Goal: Task Accomplishment & Management: Use online tool/utility

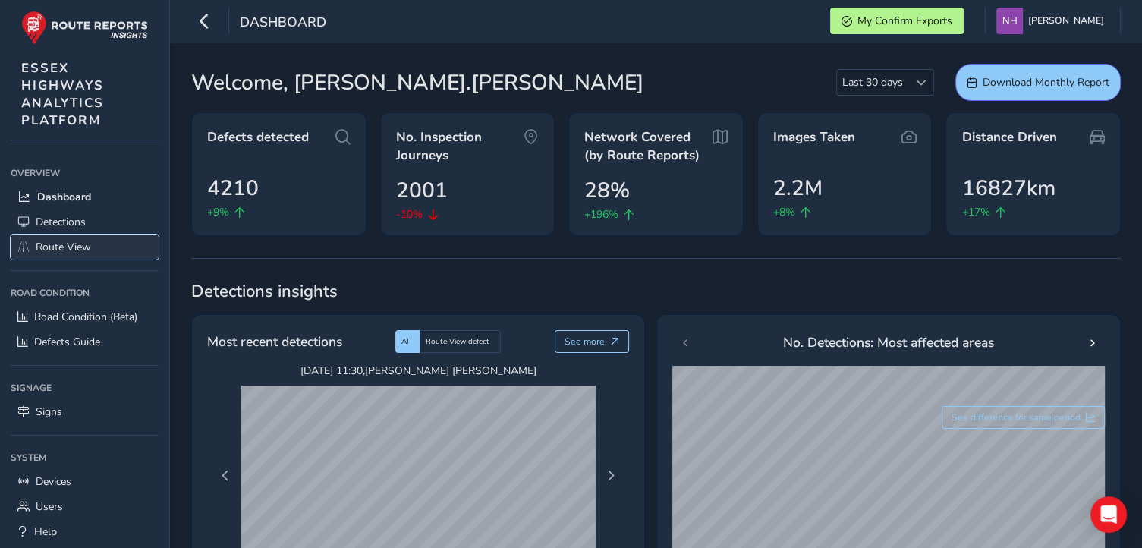
click at [65, 244] on span "Route View" at bounding box center [63, 247] width 55 height 14
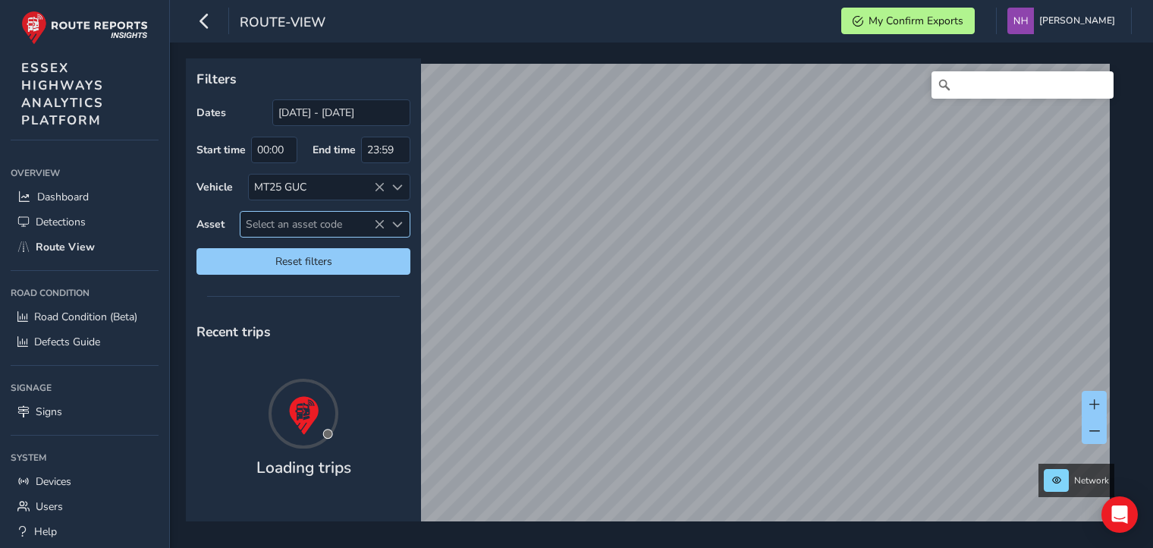
click at [308, 225] on span "Select an asset code" at bounding box center [313, 224] width 144 height 25
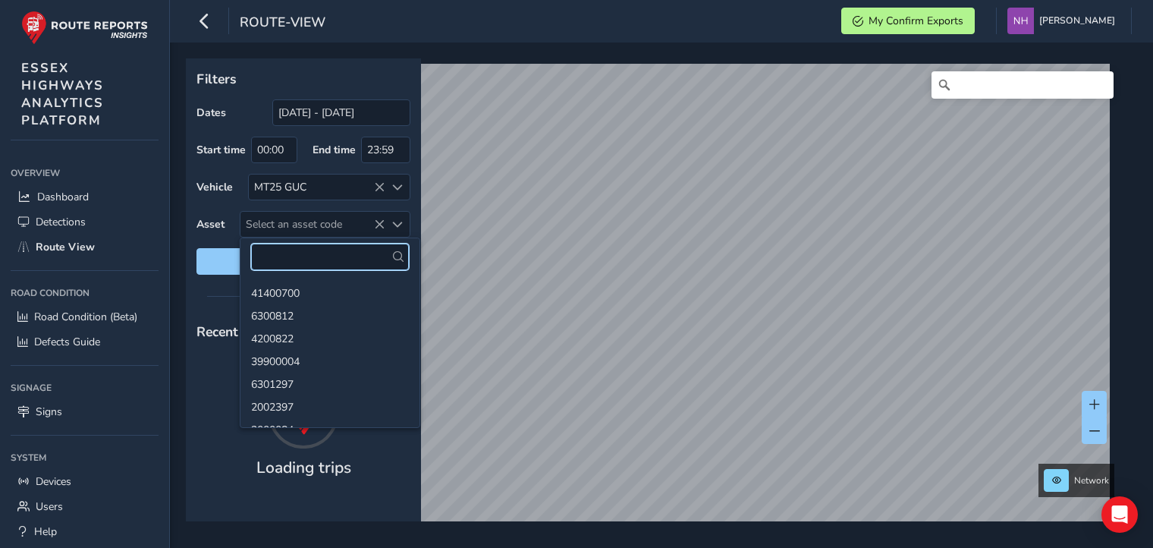
click at [310, 255] on input "text" at bounding box center [330, 257] width 158 height 27
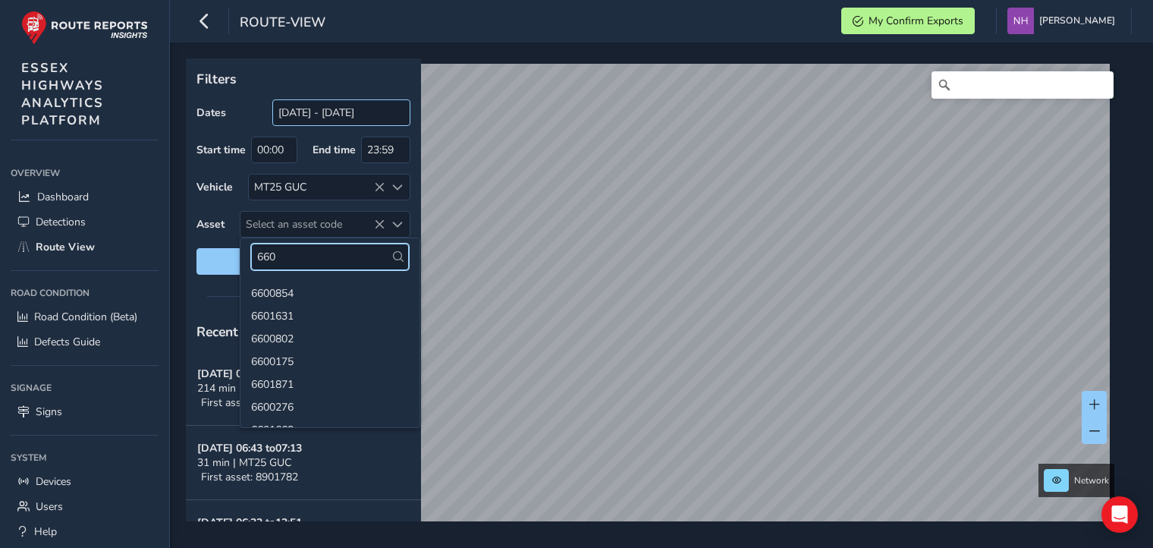
type input "660"
click at [304, 118] on input "[DATE] - [DATE]" at bounding box center [341, 112] width 138 height 27
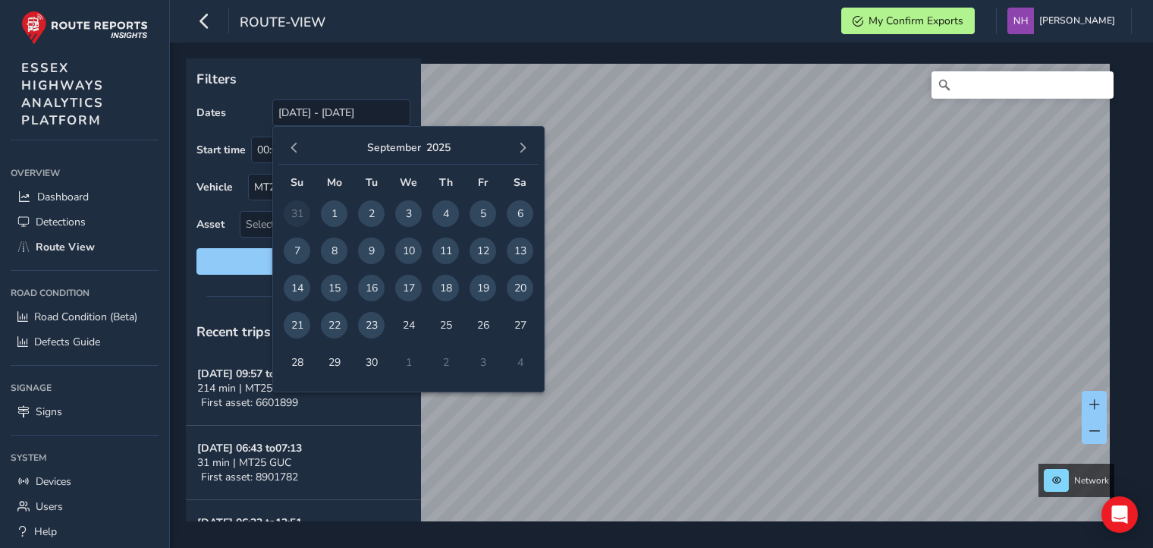
click at [368, 326] on span "23" at bounding box center [371, 325] width 27 height 27
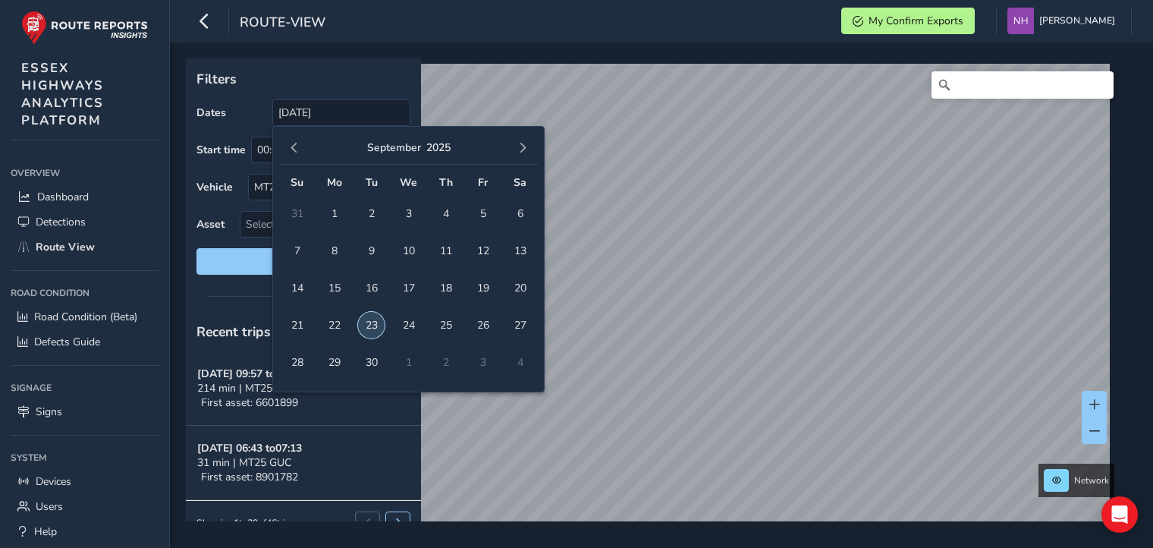
click at [368, 326] on span "23" at bounding box center [371, 325] width 27 height 27
type input "[DATE] - [DATE]"
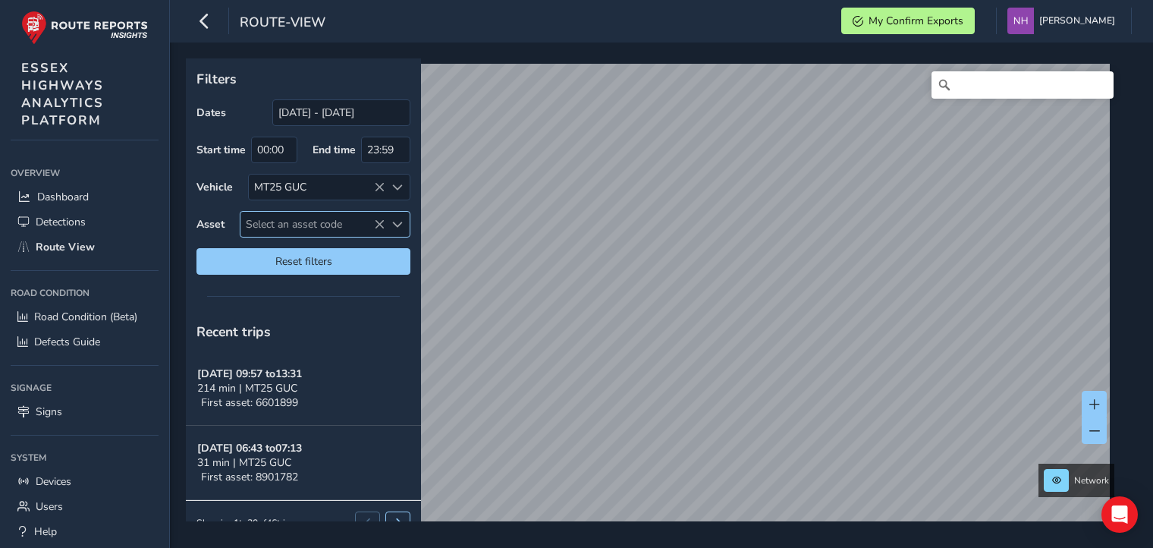
click at [326, 228] on span "Select an asset code" at bounding box center [313, 224] width 144 height 25
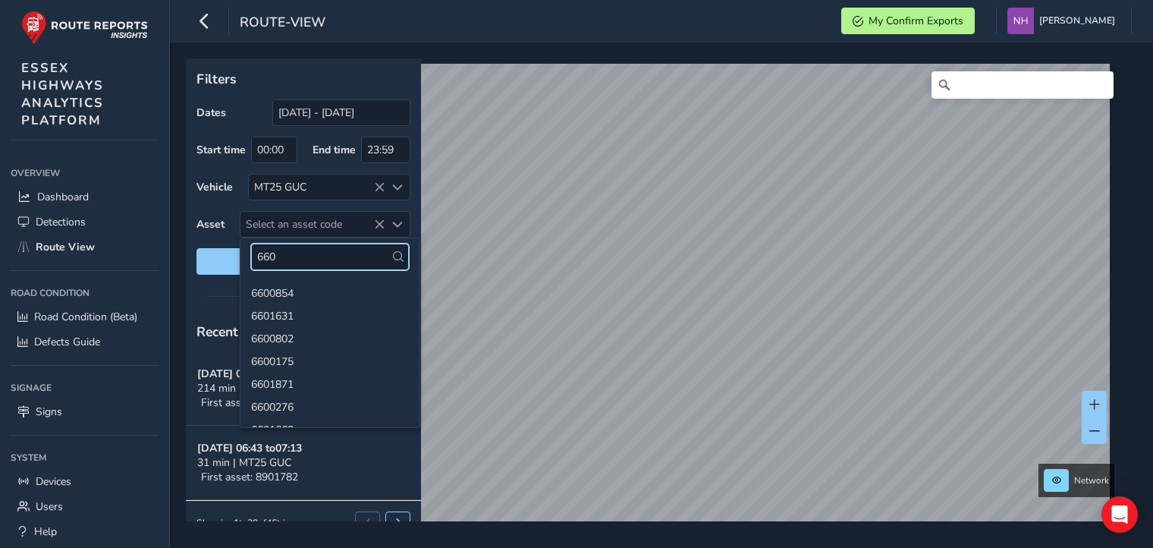
click at [322, 257] on input "660" at bounding box center [330, 257] width 158 height 27
type input "6600242"
click at [297, 294] on li "6600242" at bounding box center [330, 292] width 179 height 23
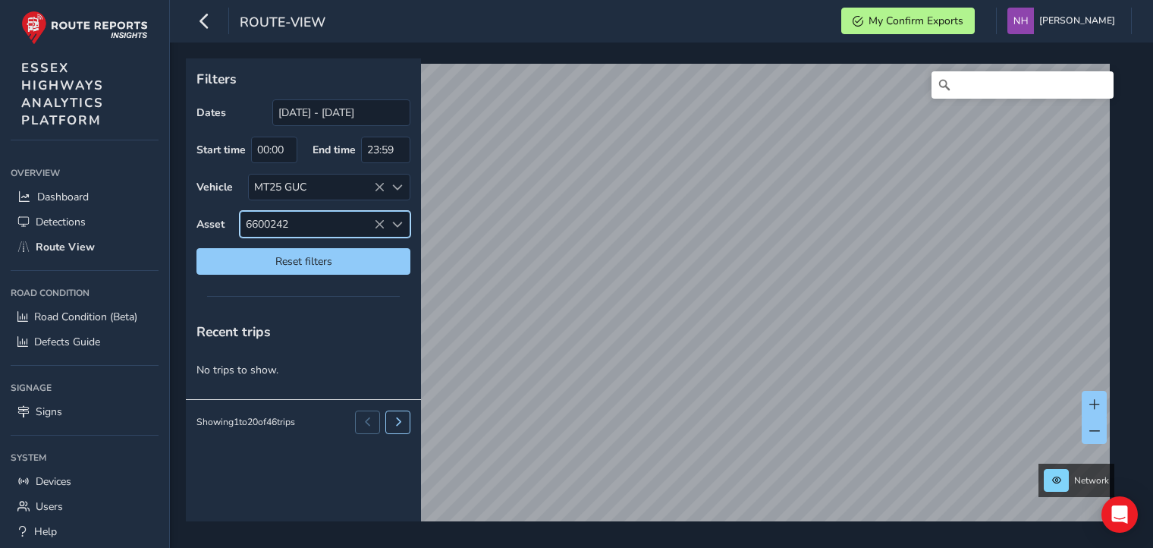
click at [381, 225] on icon at bounding box center [379, 224] width 11 height 11
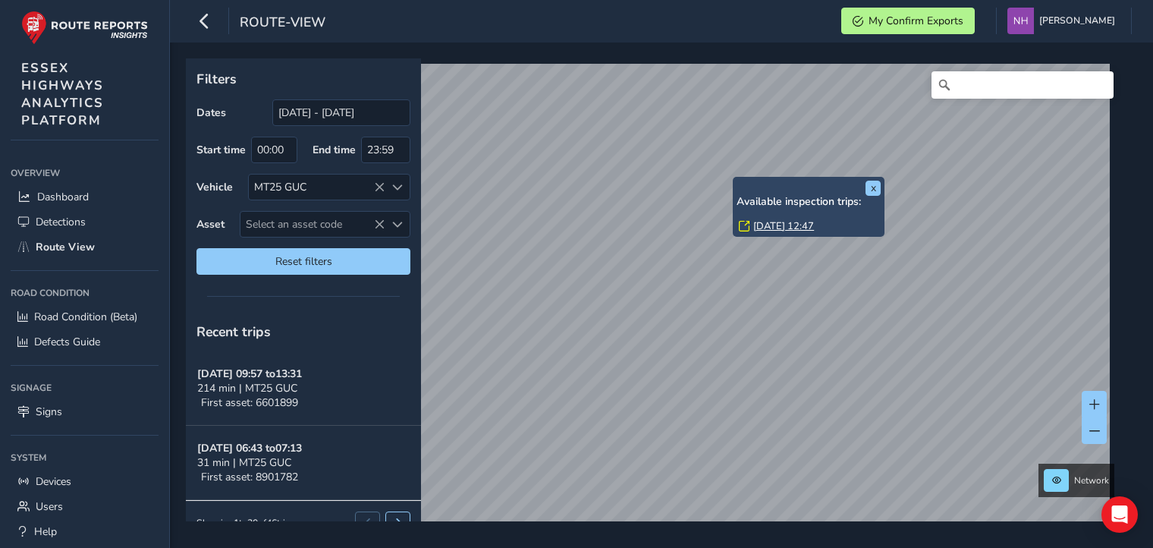
click at [786, 228] on link "[DATE] 12:47" at bounding box center [784, 226] width 61 height 14
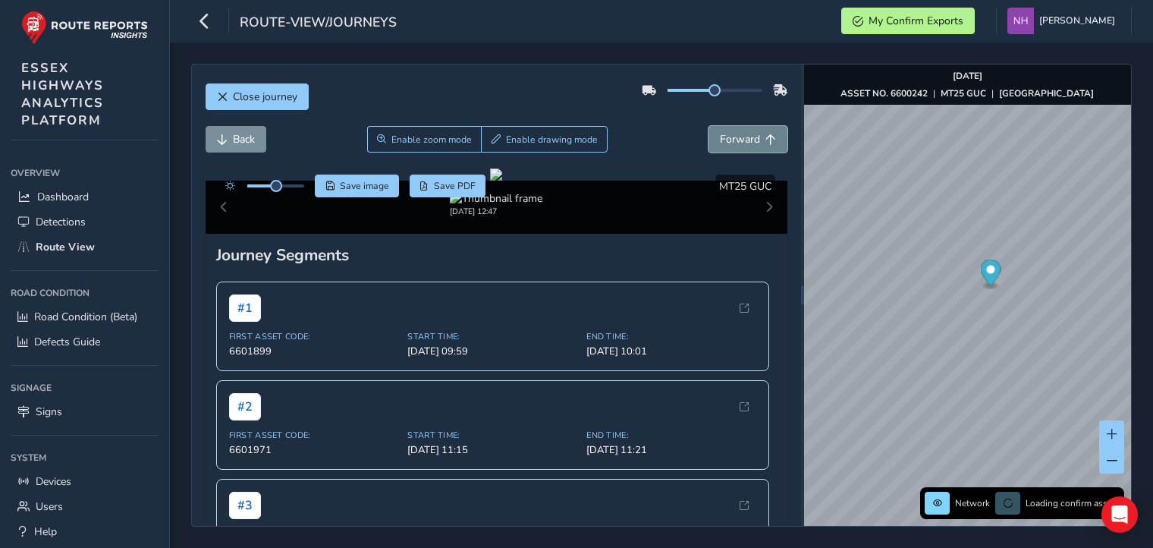
click at [725, 140] on span "Forward" at bounding box center [740, 139] width 40 height 14
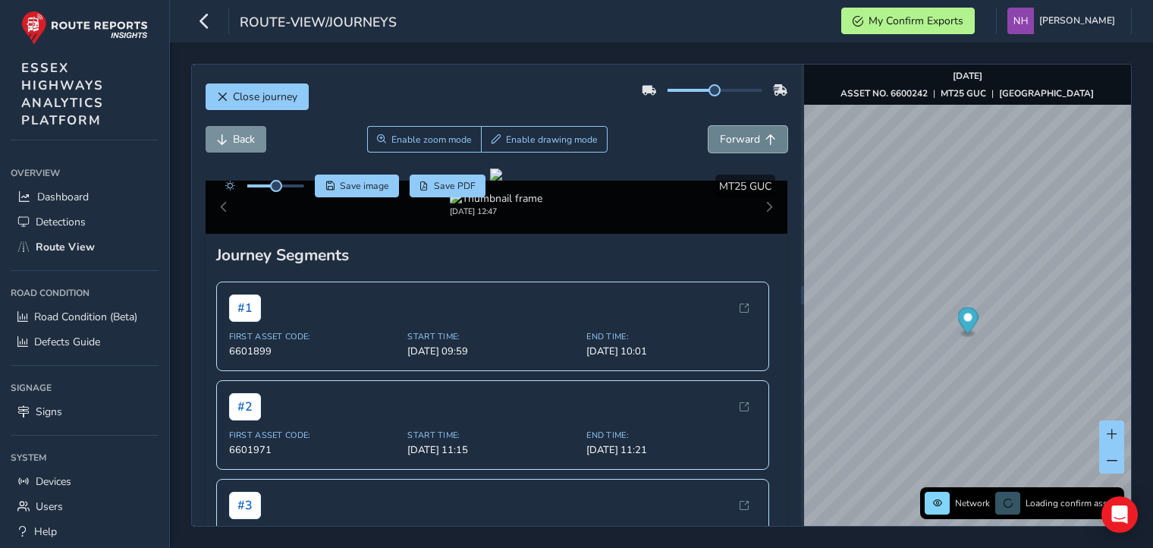
click at [725, 140] on span "Forward" at bounding box center [740, 139] width 40 height 14
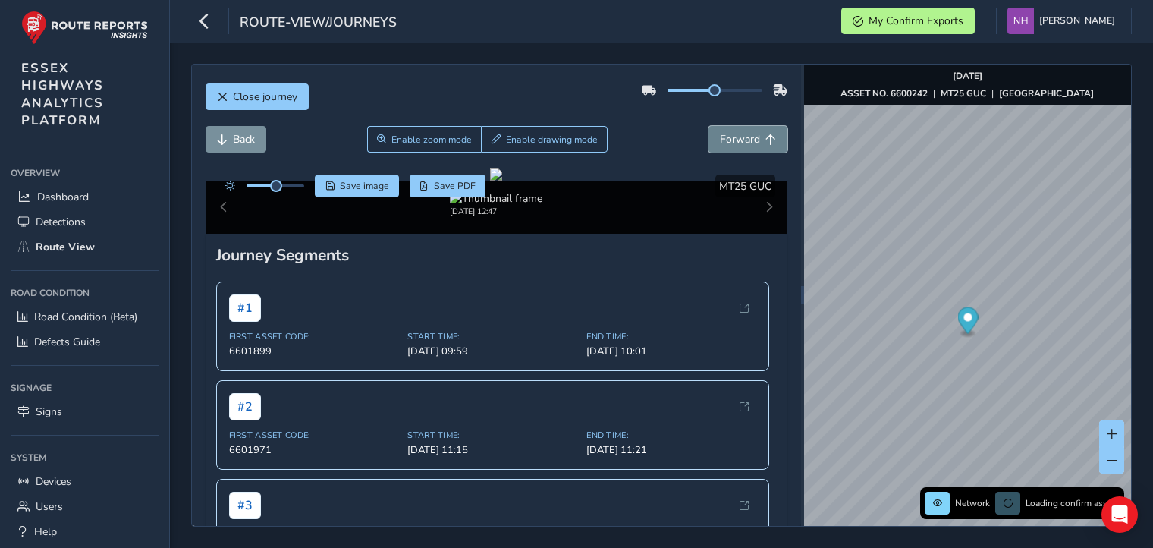
click at [725, 140] on span "Forward" at bounding box center [740, 139] width 40 height 14
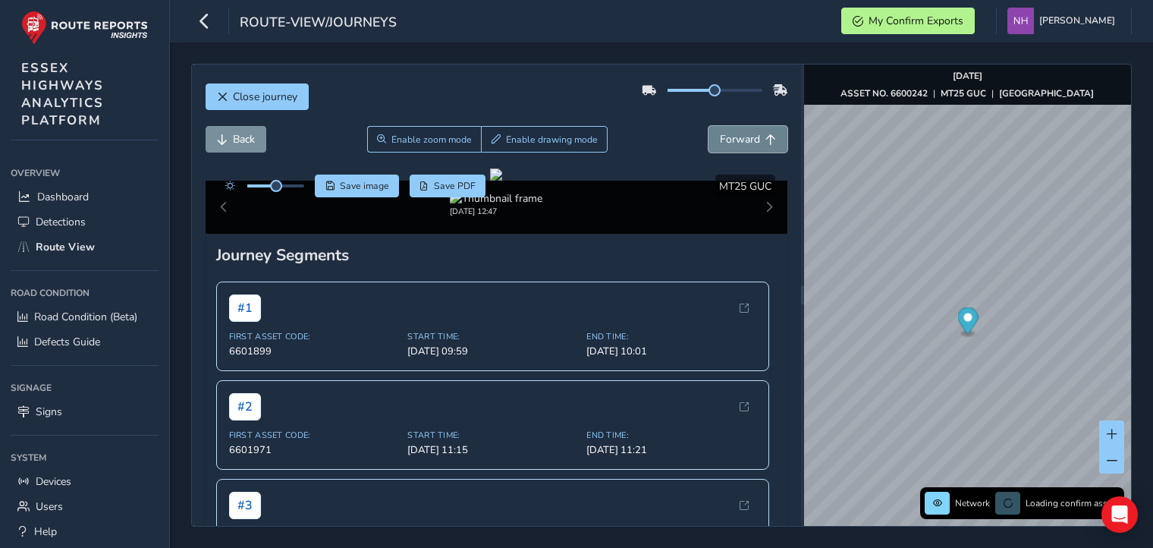
click at [725, 140] on span "Forward" at bounding box center [740, 139] width 40 height 14
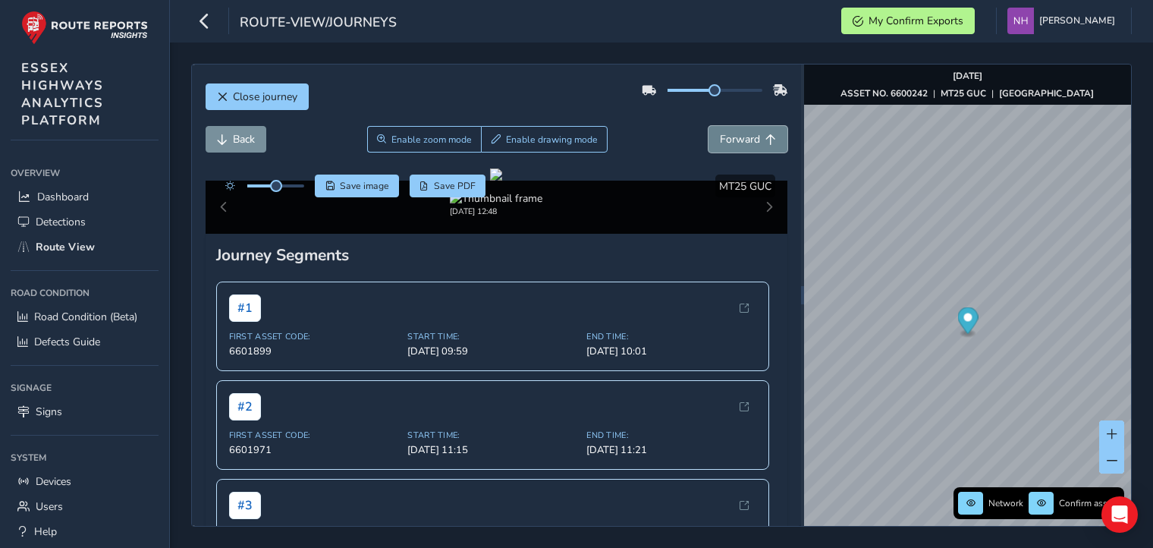
click at [725, 140] on span "Forward" at bounding box center [740, 139] width 40 height 14
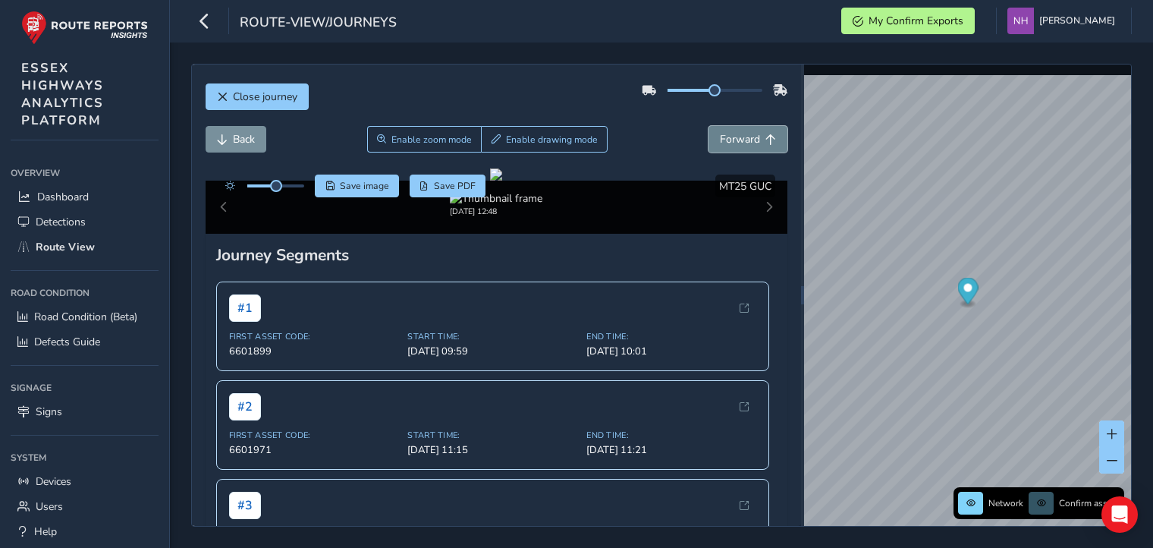
click at [725, 140] on span "Forward" at bounding box center [740, 139] width 40 height 14
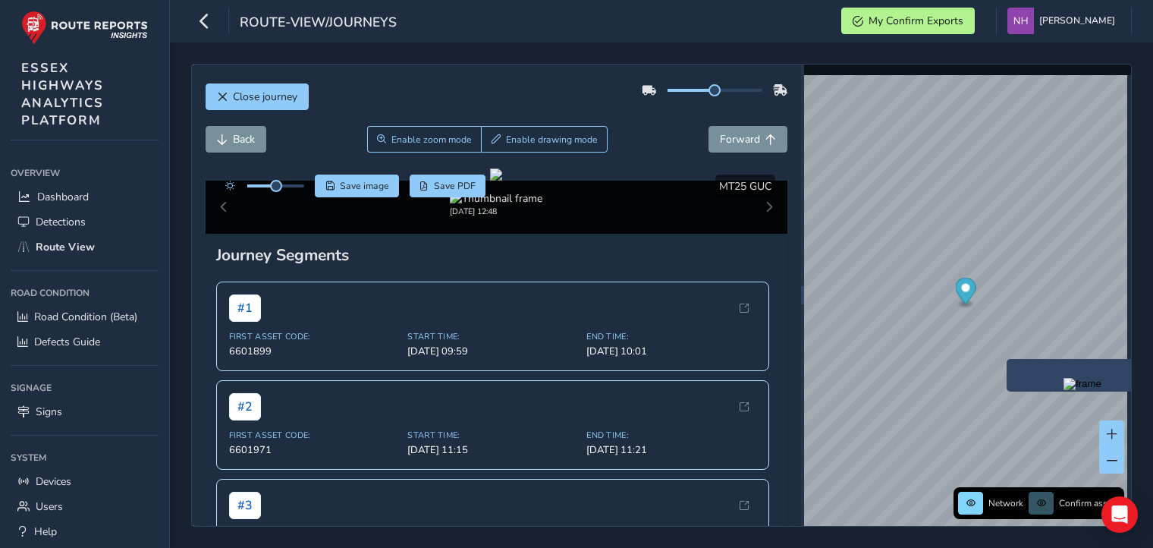
click at [1064, 390] on img "Preview frame" at bounding box center [1083, 384] width 38 height 12
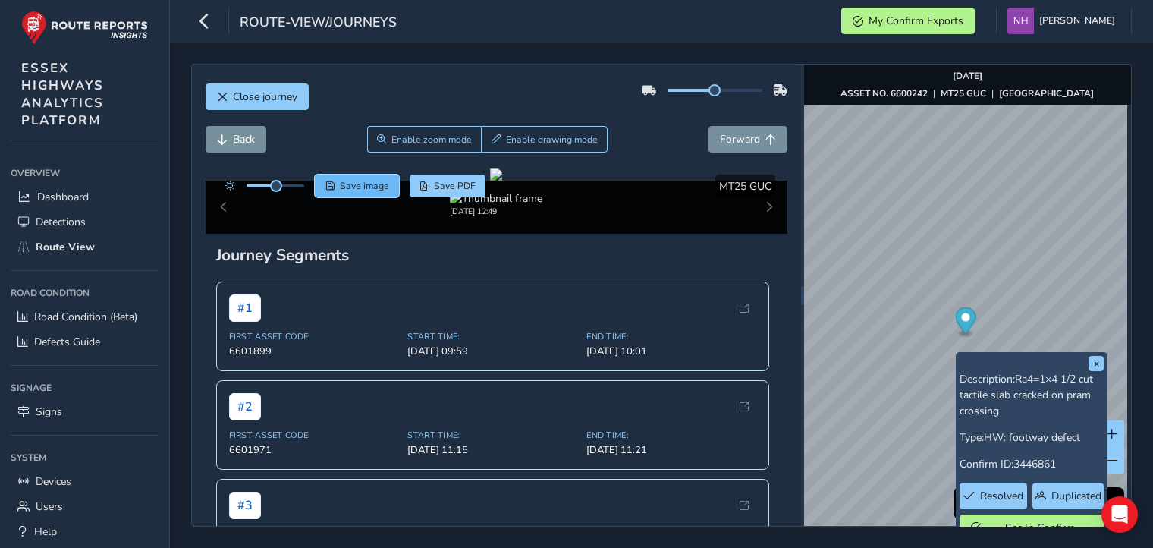
click at [361, 188] on span "Save image" at bounding box center [364, 186] width 49 height 12
click at [251, 101] on span "Close journey" at bounding box center [265, 97] width 65 height 14
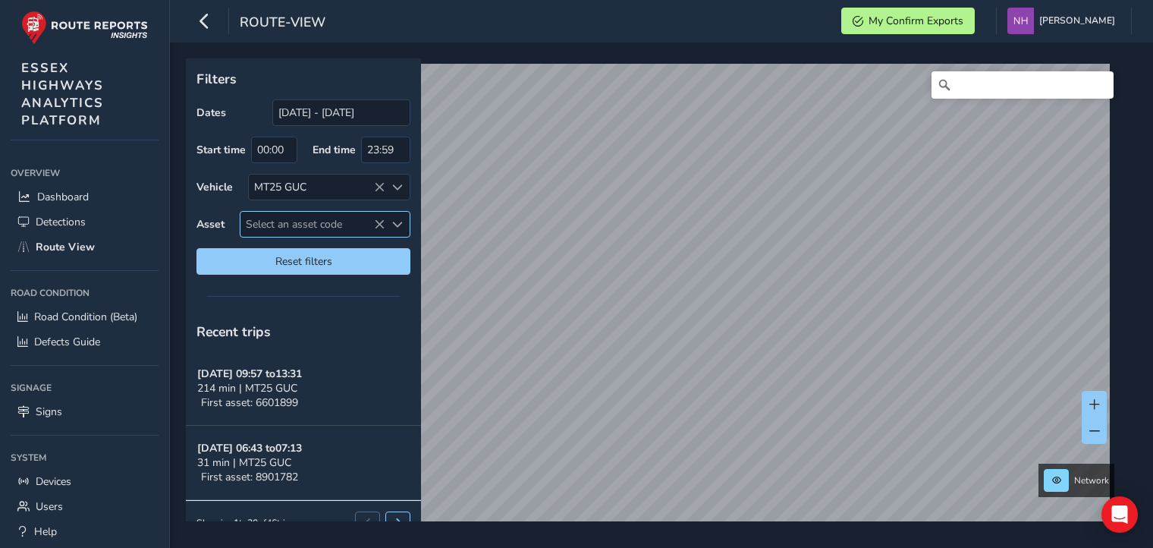
click at [302, 228] on span "Select an asset code" at bounding box center [313, 224] width 144 height 25
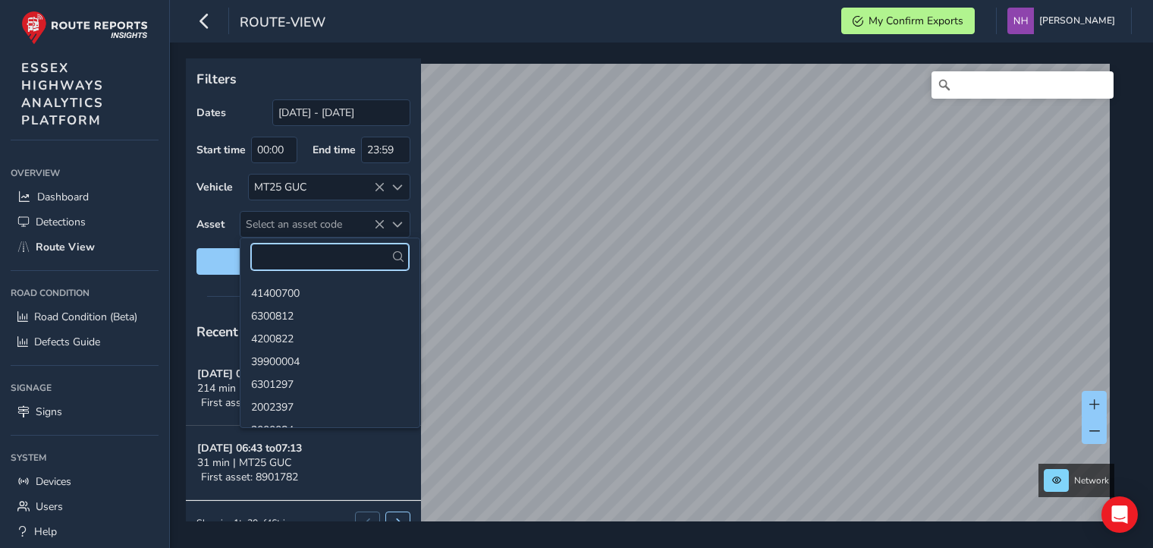
click at [275, 261] on input "text" at bounding box center [330, 257] width 158 height 27
type input "6601271"
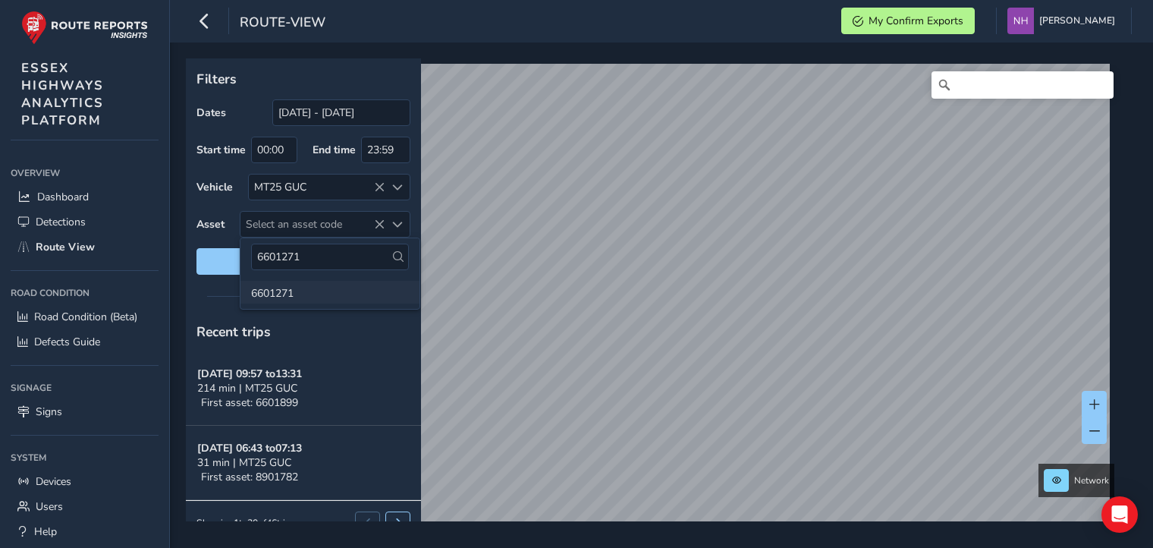
click at [307, 297] on li "6601271" at bounding box center [330, 292] width 179 height 23
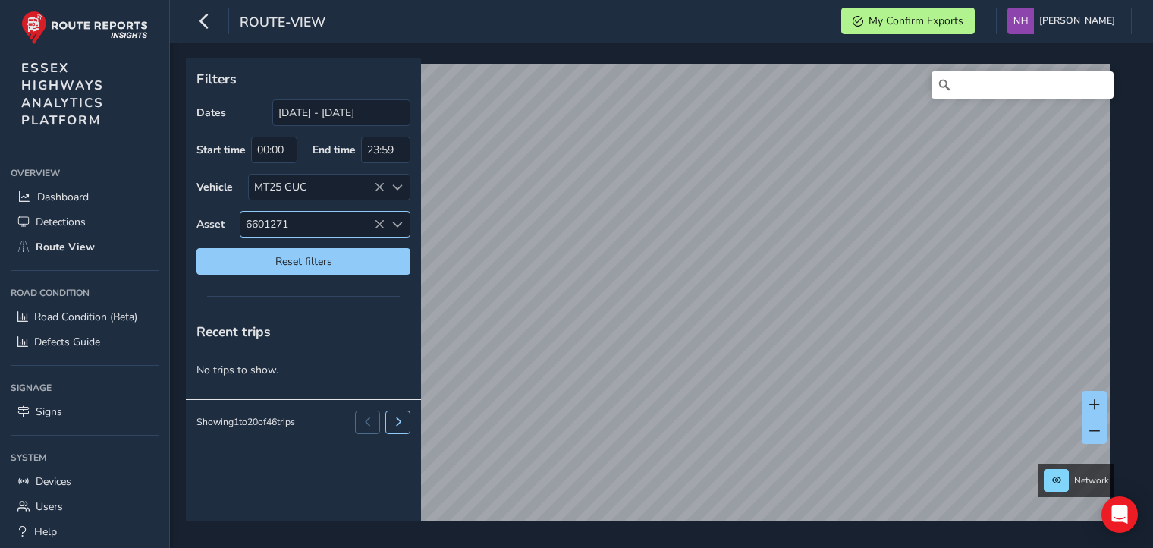
click at [382, 226] on icon at bounding box center [379, 224] width 11 height 11
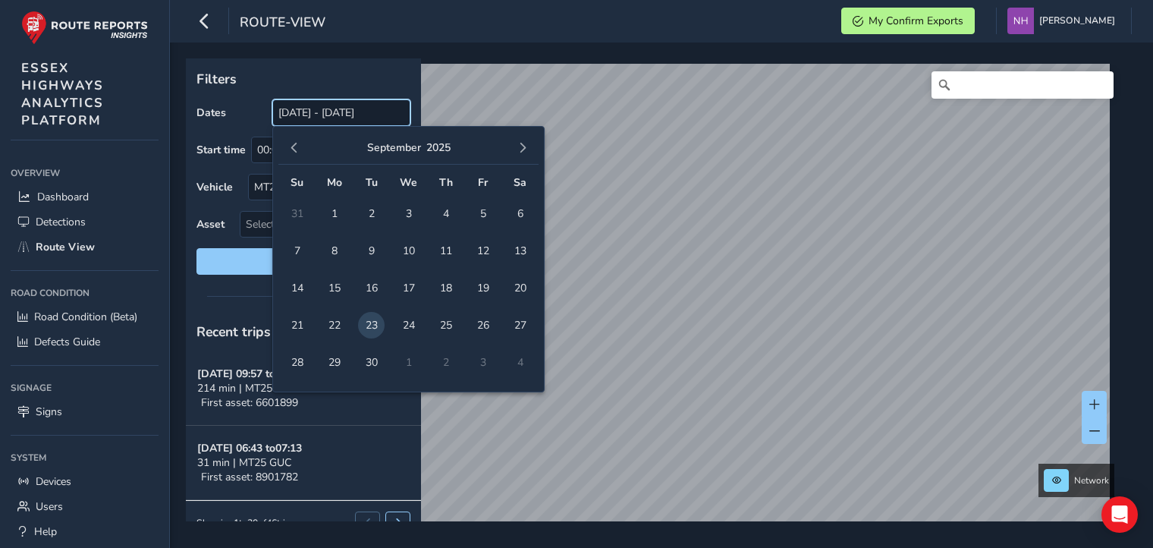
click at [331, 116] on input "[DATE] - [DATE]" at bounding box center [341, 112] width 138 height 27
click at [337, 323] on span "22" at bounding box center [334, 325] width 27 height 27
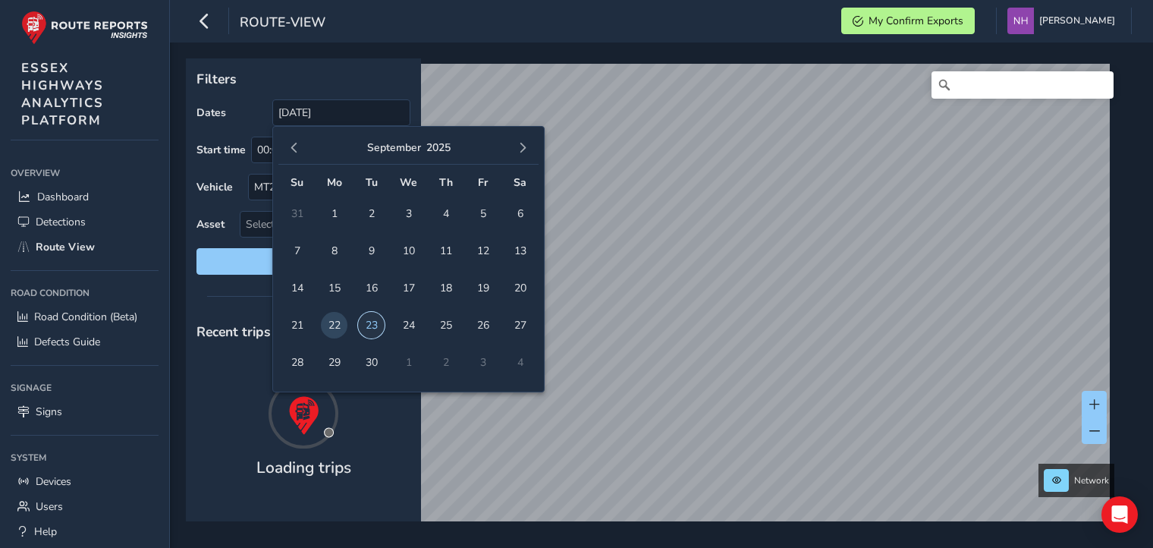
click at [371, 327] on span "23" at bounding box center [371, 325] width 27 height 27
type input "[DATE] - [DATE]"
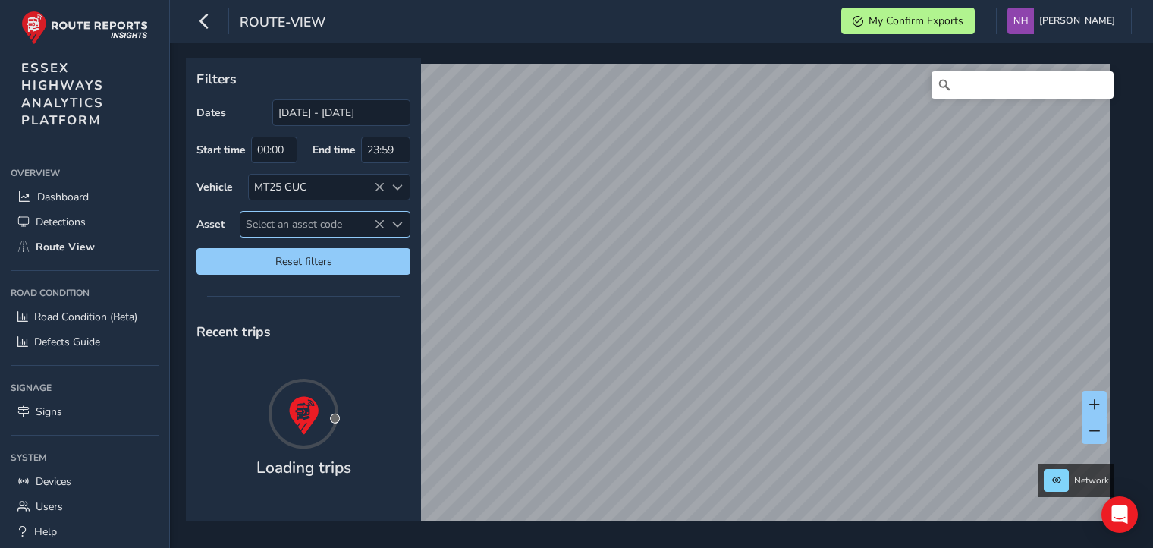
click at [316, 226] on span "Select an asset code" at bounding box center [313, 224] width 144 height 25
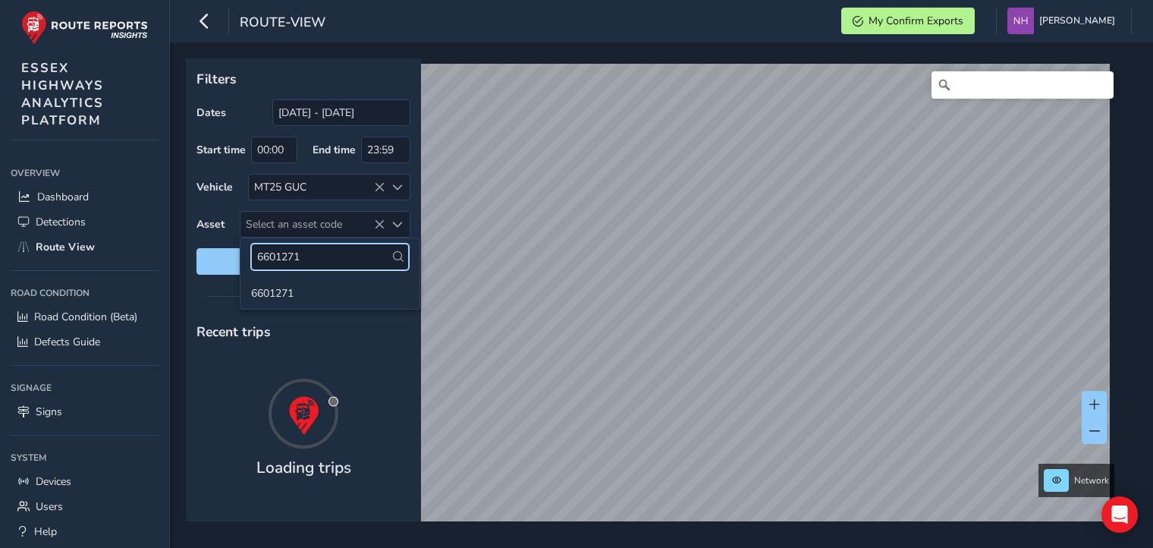
click at [326, 256] on input "6601271" at bounding box center [330, 257] width 158 height 27
type input "6"
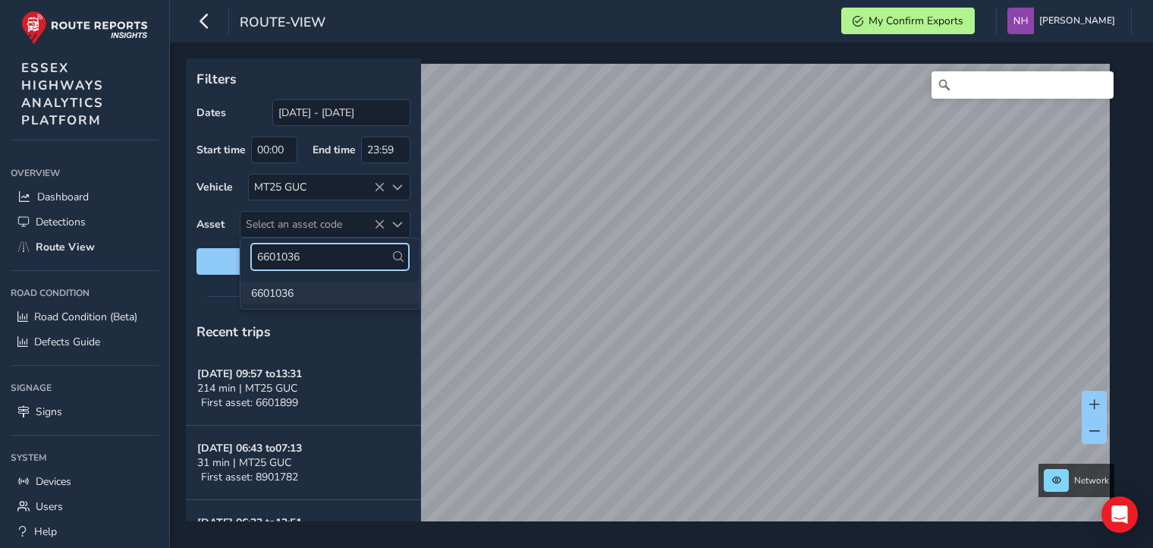
type input "6601036"
click at [307, 288] on li "6601036" at bounding box center [330, 292] width 179 height 23
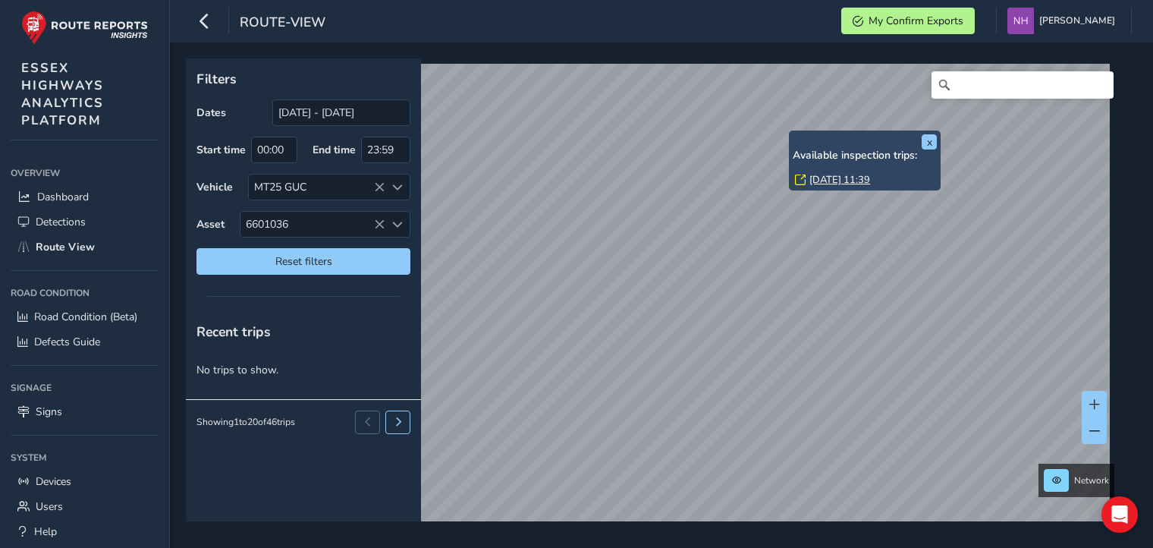
click at [835, 177] on link "[DATE] 11:39" at bounding box center [840, 180] width 61 height 14
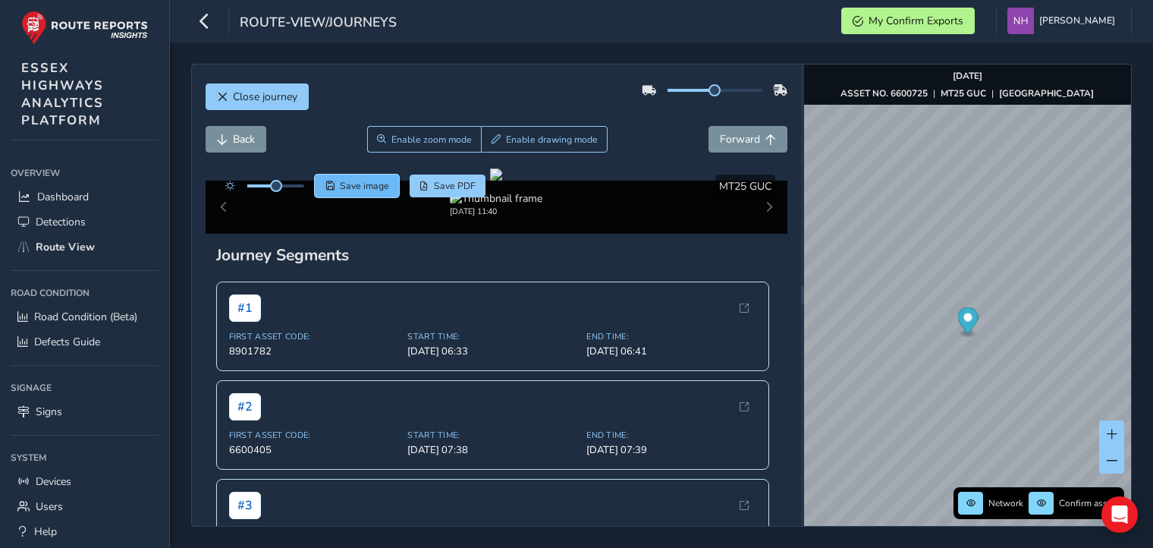
click at [367, 181] on span "Save image" at bounding box center [364, 186] width 49 height 12
click at [735, 146] on button "Forward" at bounding box center [748, 139] width 79 height 27
click at [355, 180] on span "Save image" at bounding box center [364, 186] width 49 height 12
click at [278, 96] on span "Close journey" at bounding box center [265, 97] width 65 height 14
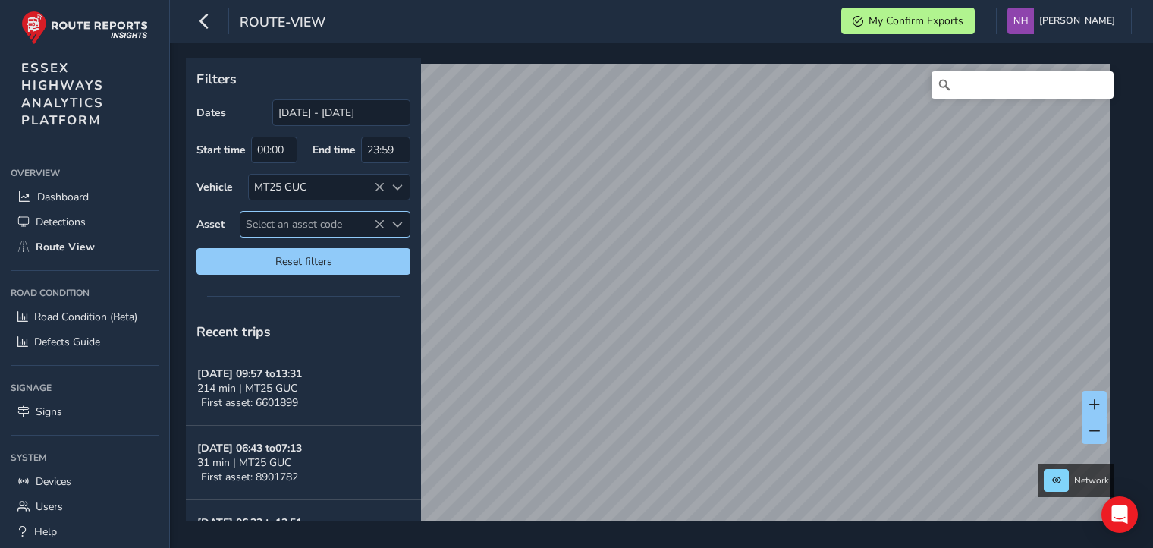
click at [309, 225] on span "Select an asset code" at bounding box center [313, 224] width 144 height 25
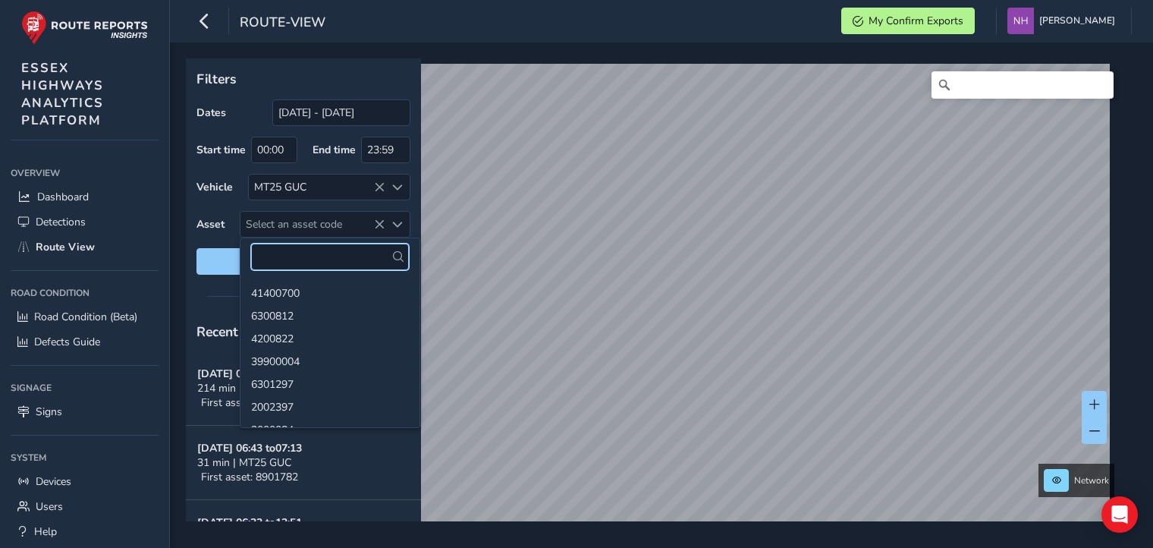
click at [297, 262] on input "text" at bounding box center [330, 257] width 158 height 27
type input "6600725"
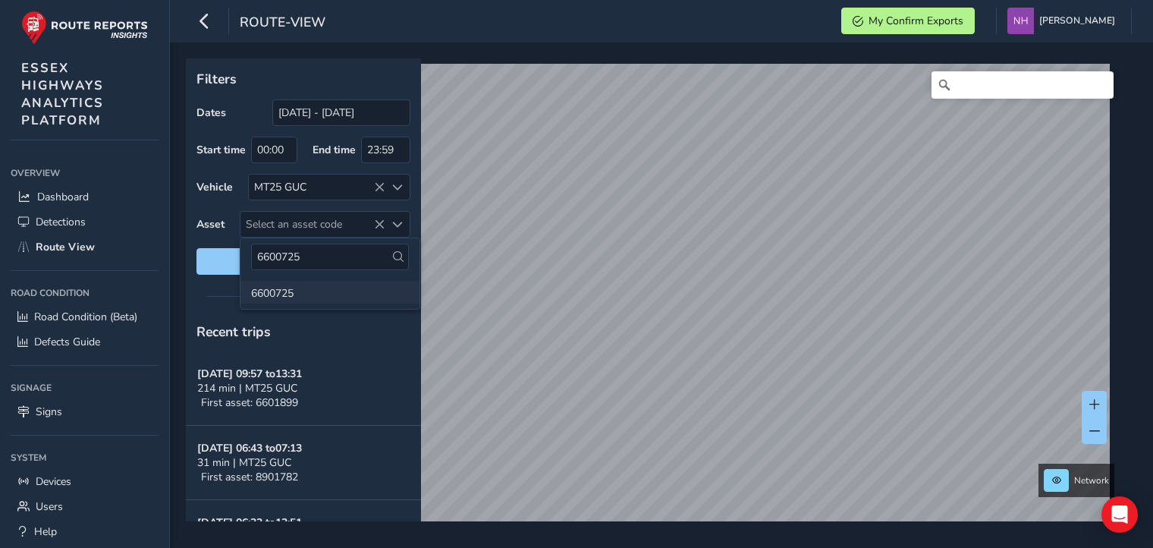
click at [272, 291] on li "6600725" at bounding box center [330, 292] width 179 height 23
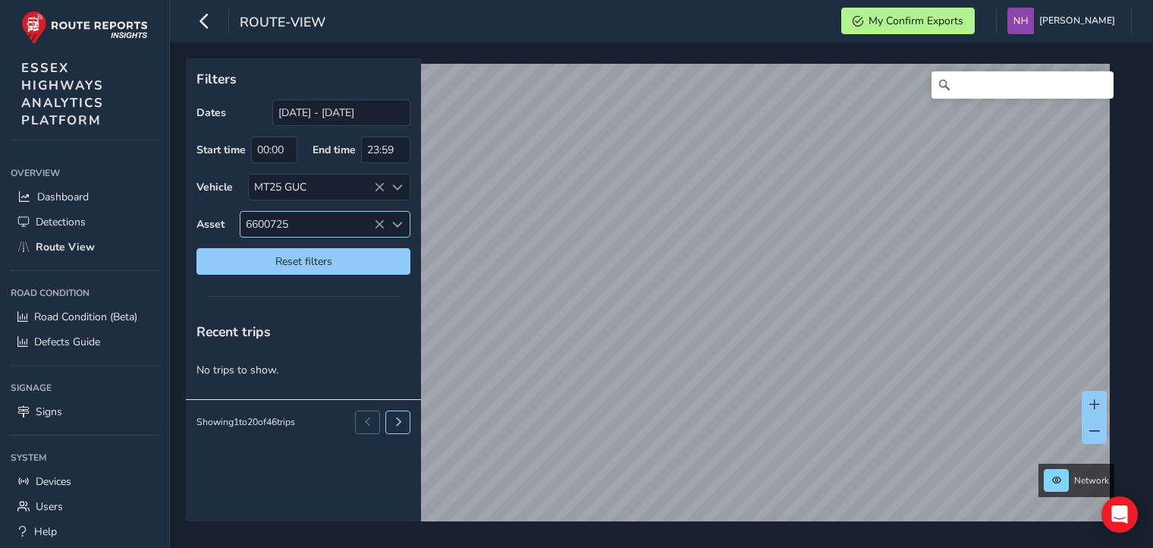
click at [380, 224] on icon at bounding box center [379, 224] width 11 height 11
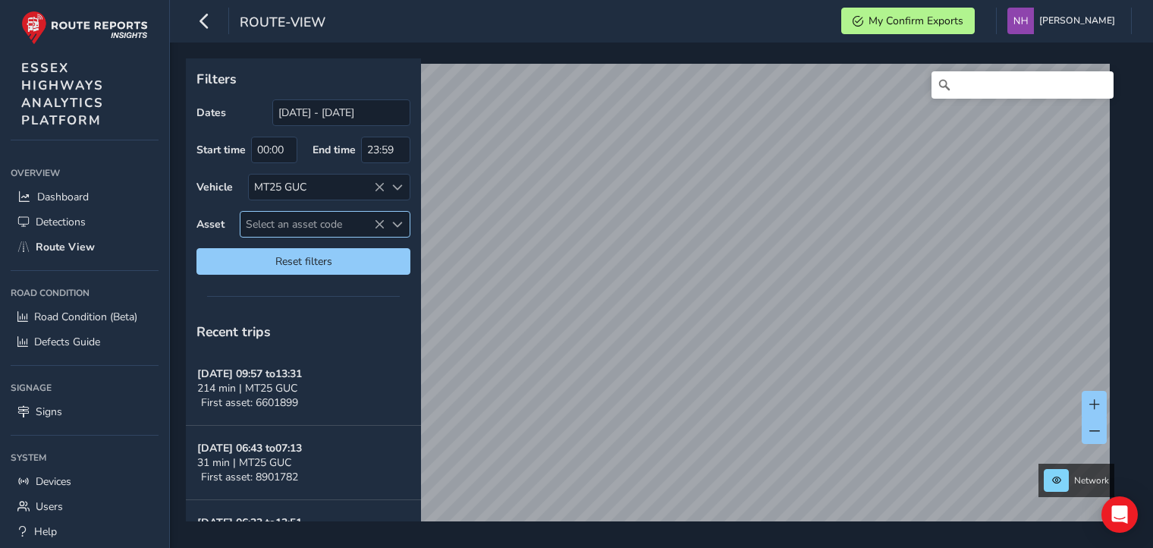
click at [310, 228] on span "Select an asset code" at bounding box center [313, 224] width 144 height 25
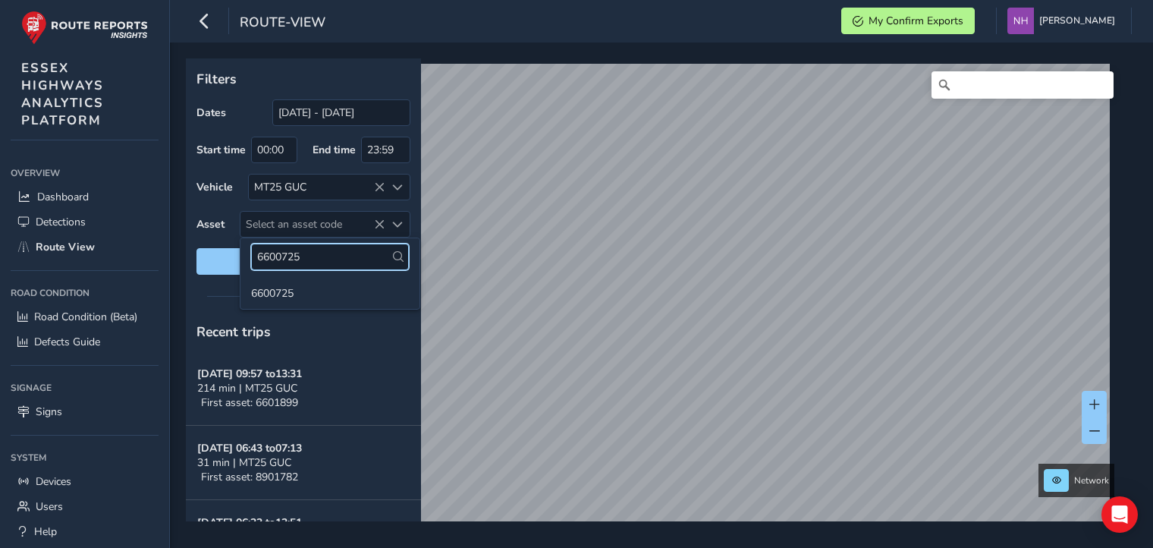
drag, startPoint x: 312, startPoint y: 256, endPoint x: 259, endPoint y: 252, distance: 53.3
click at [259, 252] on input "6600725" at bounding box center [330, 257] width 158 height 27
type input "6600417"
click at [279, 287] on li "6600417" at bounding box center [330, 292] width 179 height 23
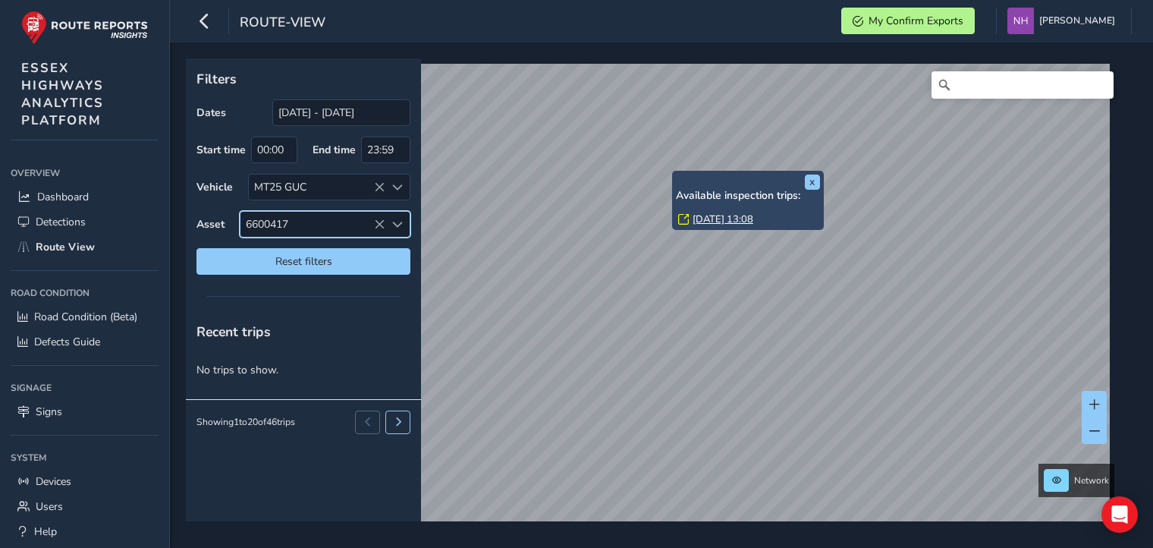
click at [710, 219] on link "[DATE] 13:08" at bounding box center [723, 219] width 61 height 14
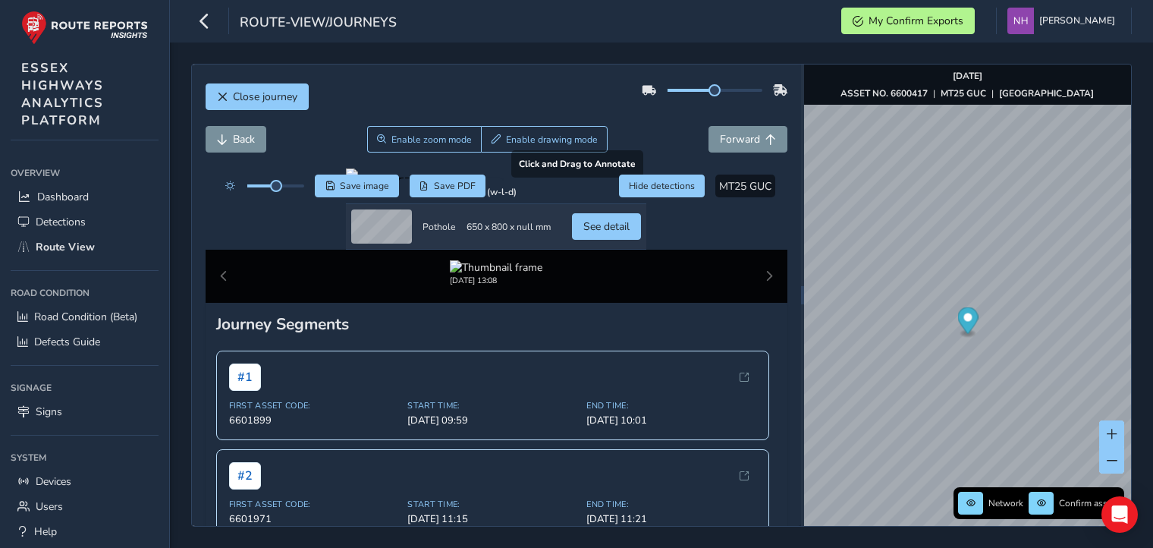
click at [346, 181] on div at bounding box center [496, 174] width 301 height 12
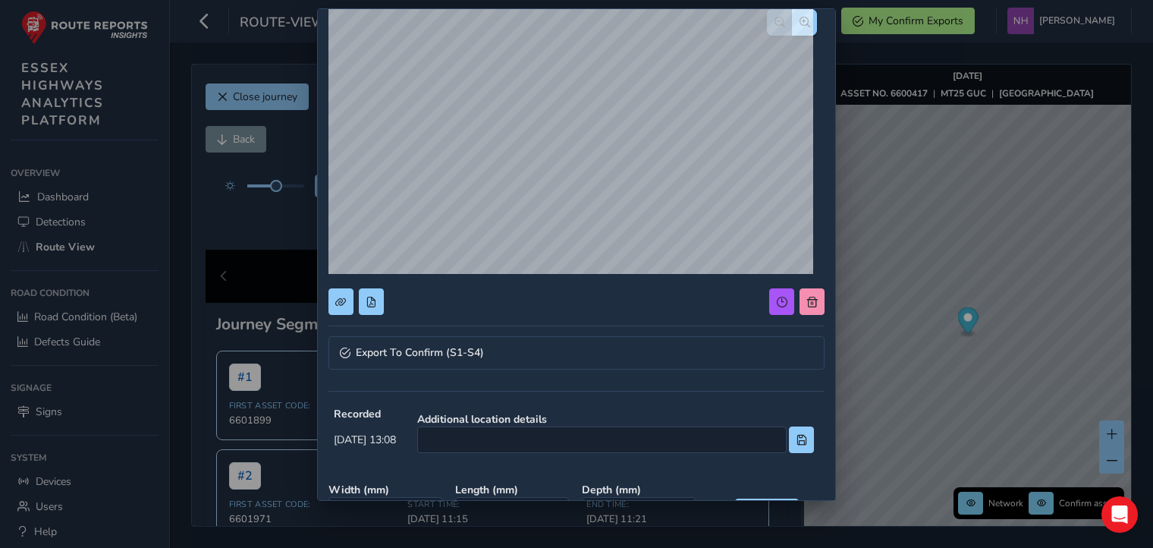
scroll to position [152, 0]
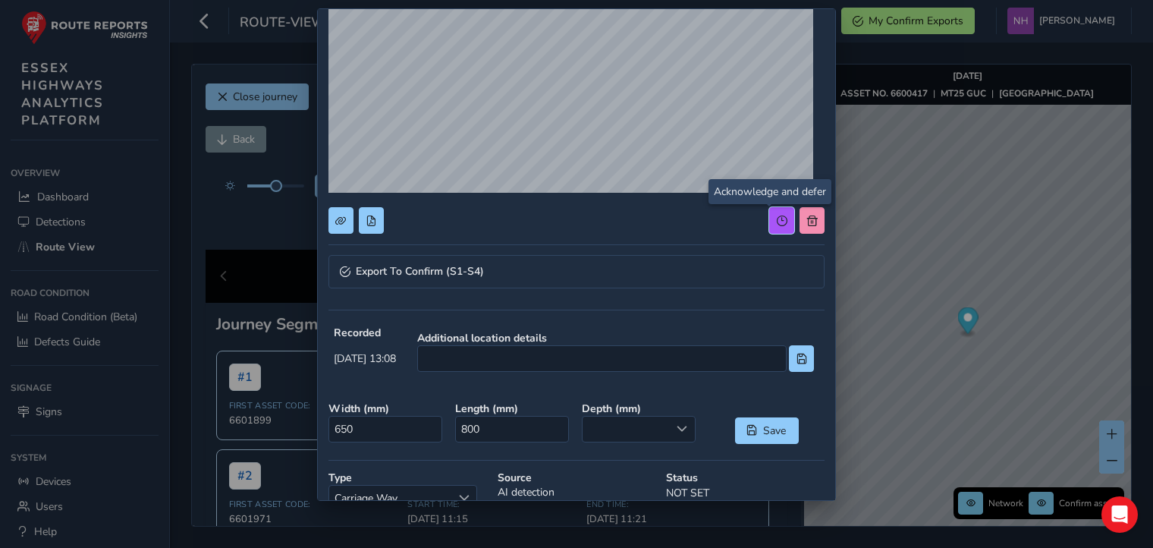
click at [777, 219] on span at bounding box center [782, 221] width 11 height 11
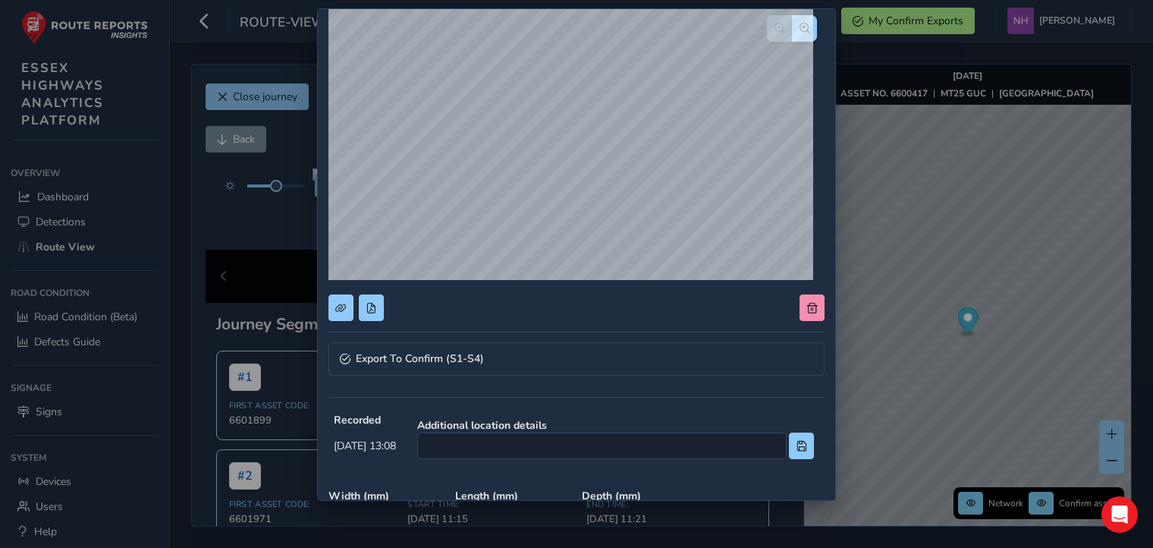
scroll to position [0, 0]
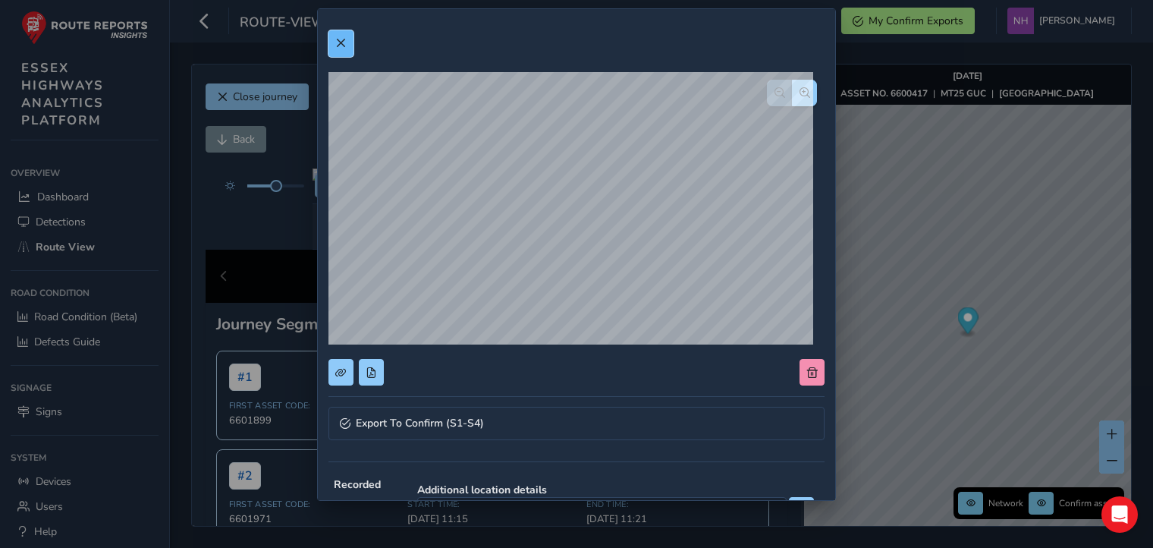
click at [340, 41] on span at bounding box center [340, 43] width 11 height 11
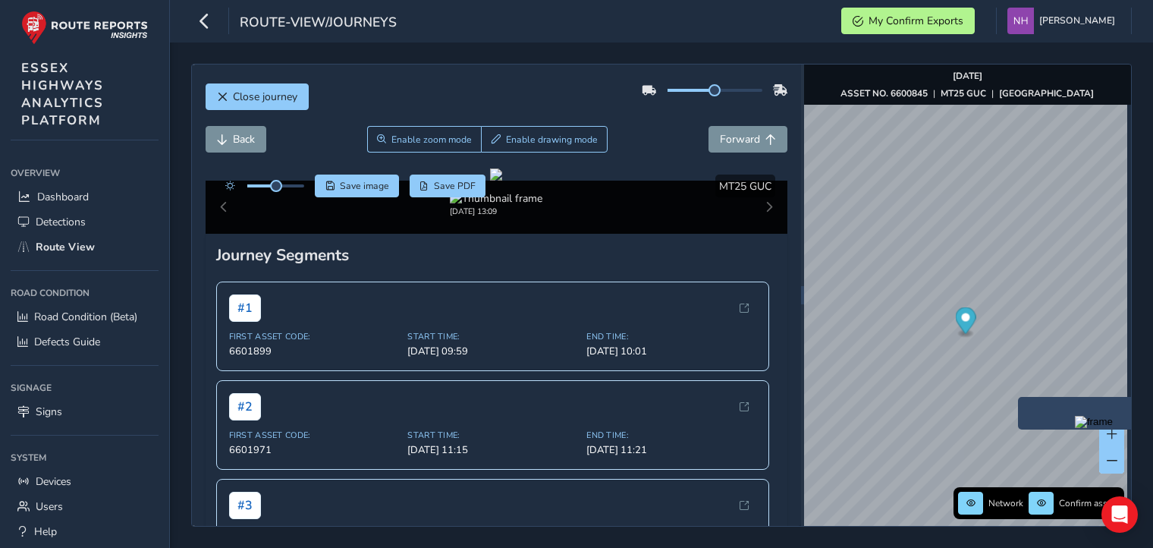
click at [1075, 428] on img "Preview frame" at bounding box center [1094, 422] width 38 height 12
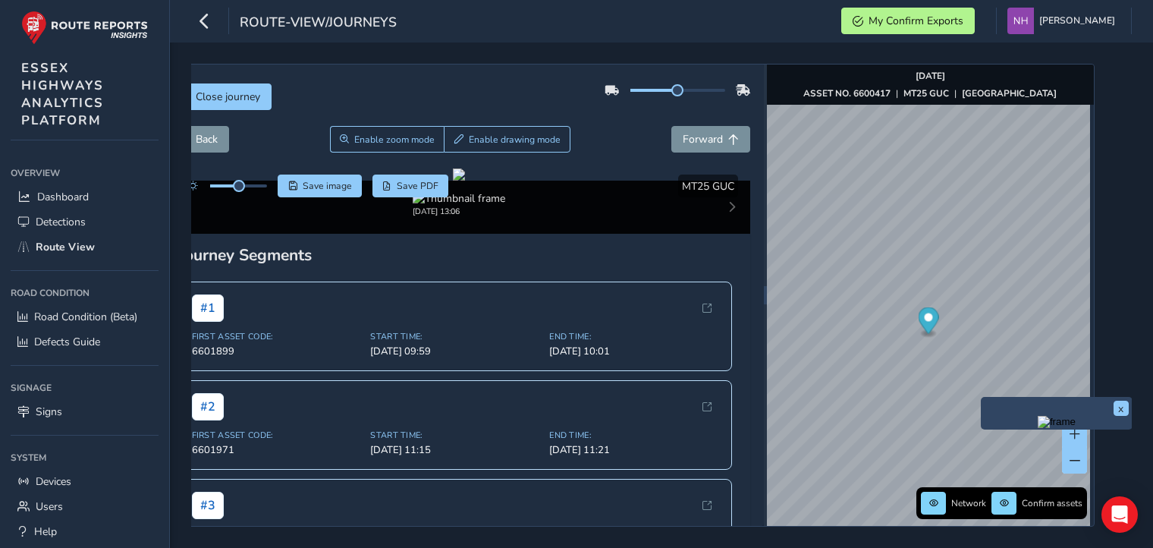
scroll to position [0, 49]
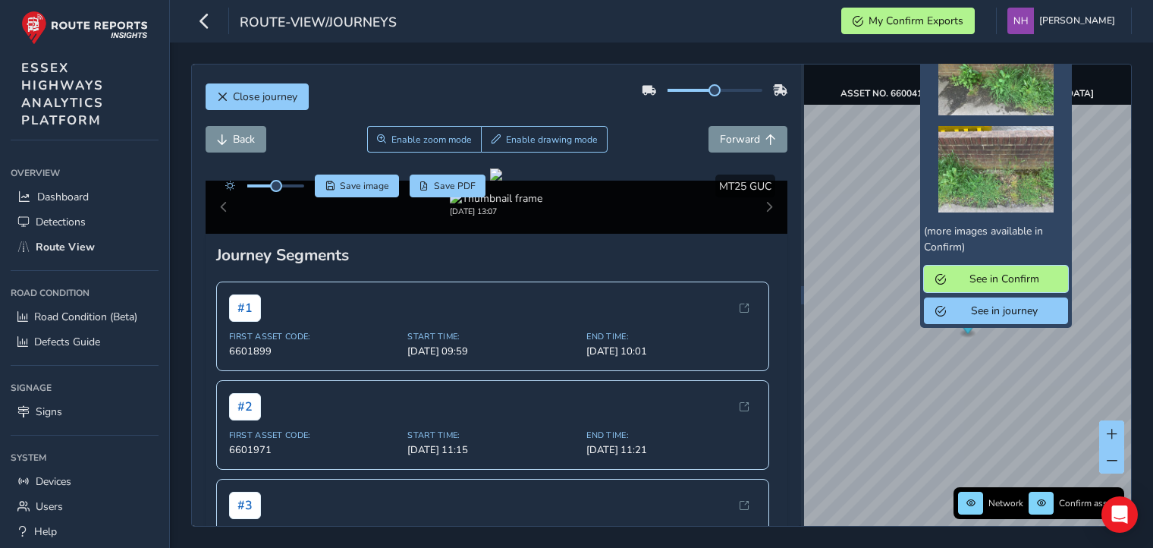
click at [998, 279] on span "See in Confirm" at bounding box center [1004, 279] width 105 height 14
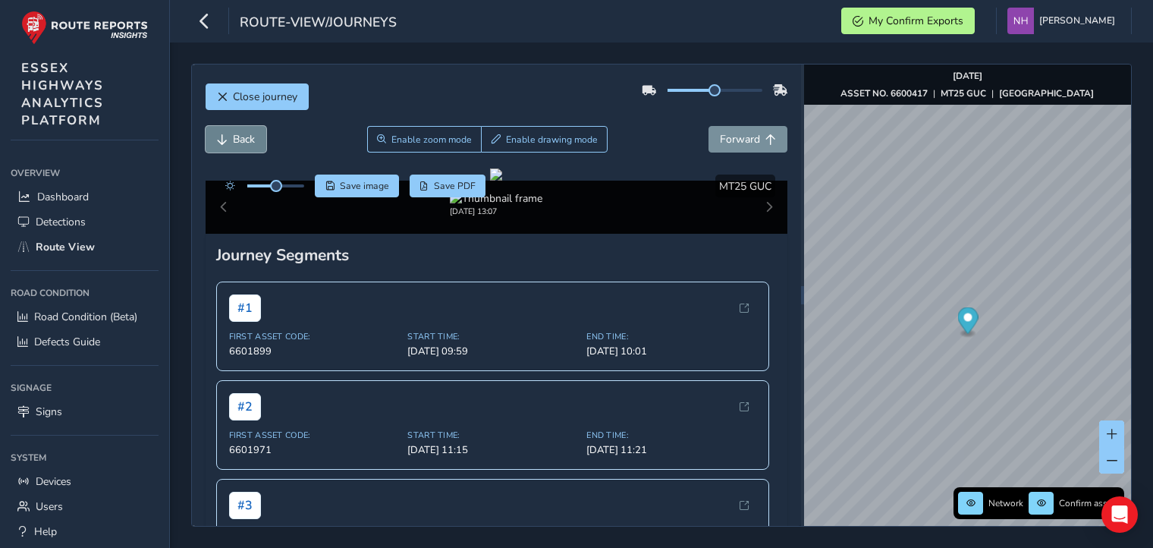
click at [234, 137] on span "Back" at bounding box center [244, 139] width 22 height 14
click at [735, 143] on span "Forward" at bounding box center [740, 139] width 40 height 14
click at [243, 139] on span "Back" at bounding box center [244, 139] width 22 height 14
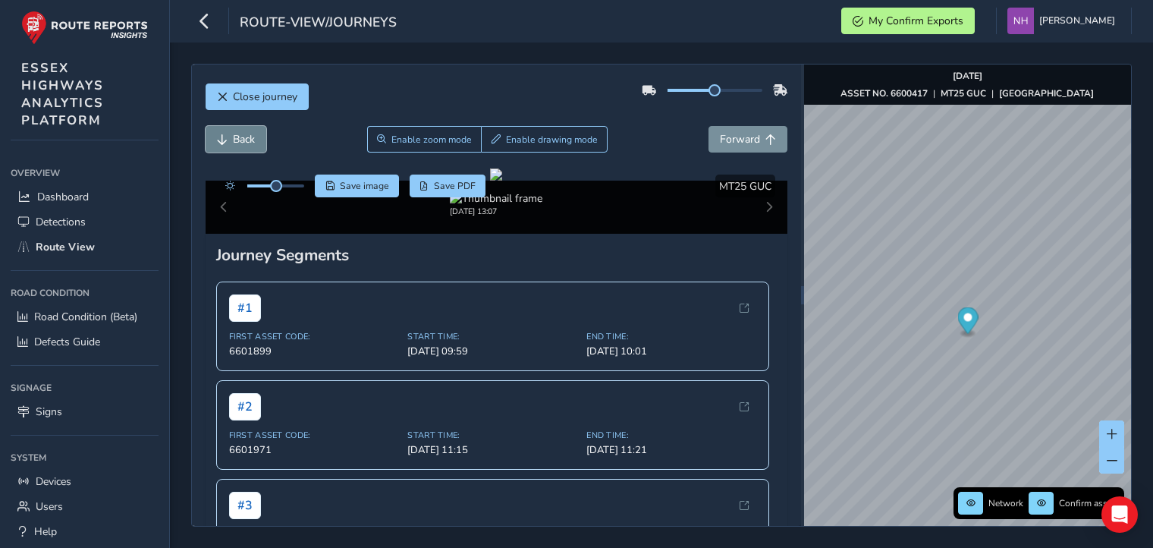
click at [236, 137] on span "Back" at bounding box center [244, 139] width 22 height 14
click at [722, 142] on span "Forward" at bounding box center [740, 139] width 40 height 14
click at [425, 142] on span "Enable zoom mode" at bounding box center [432, 140] width 80 height 12
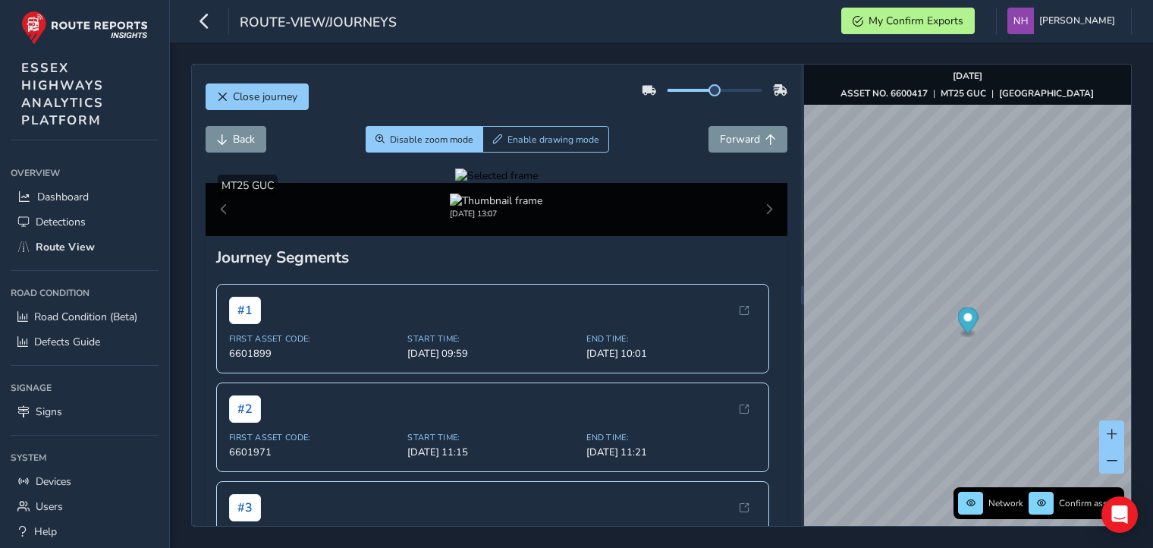
click at [455, 183] on div at bounding box center [496, 175] width 83 height 14
click at [266, 97] on span "Close journey" at bounding box center [265, 97] width 65 height 14
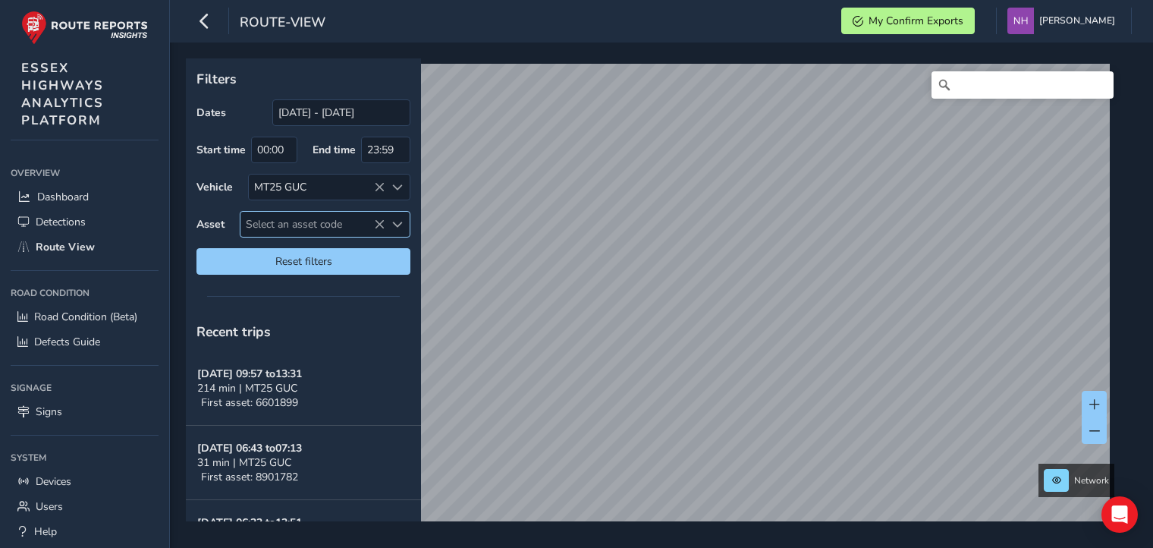
click at [323, 228] on span "Select an asset code" at bounding box center [313, 224] width 144 height 25
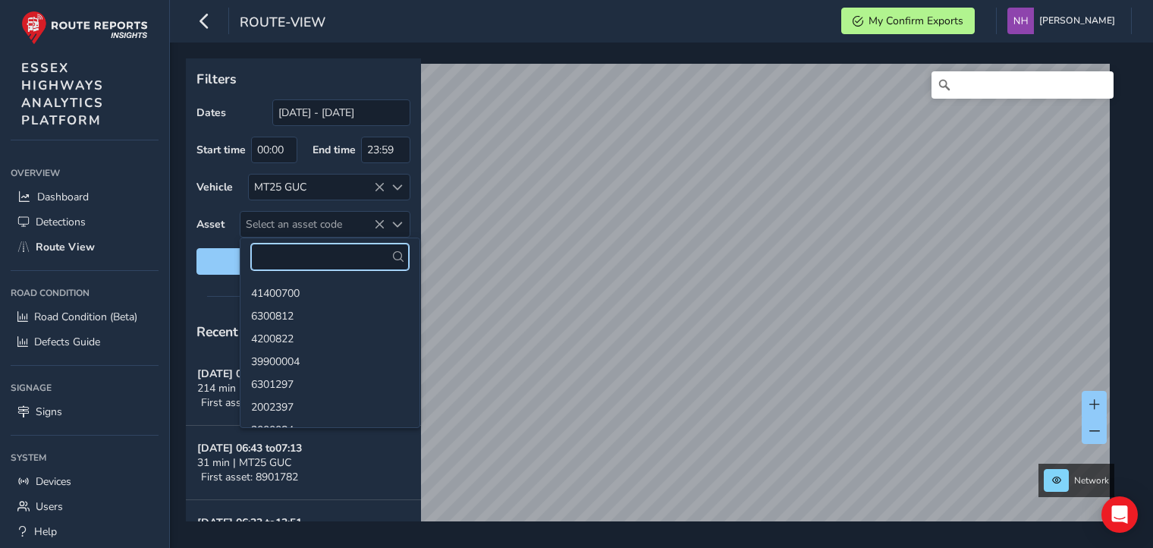
click at [316, 255] on input "text" at bounding box center [330, 257] width 158 height 27
type input "6601271"
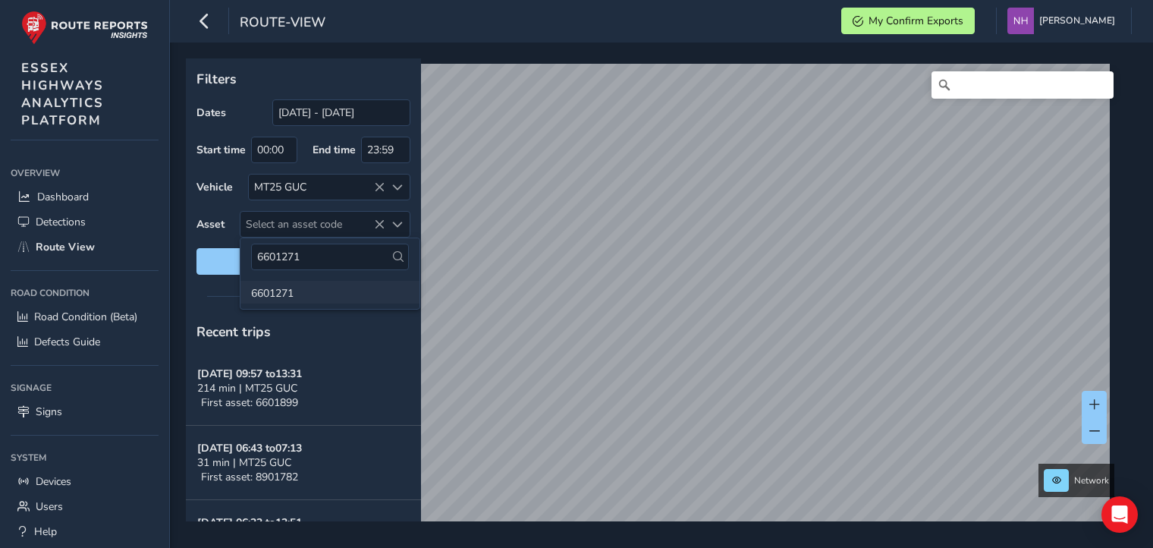
click at [282, 292] on li "6601271" at bounding box center [330, 292] width 179 height 23
